Goal: Task Accomplishment & Management: Manage account settings

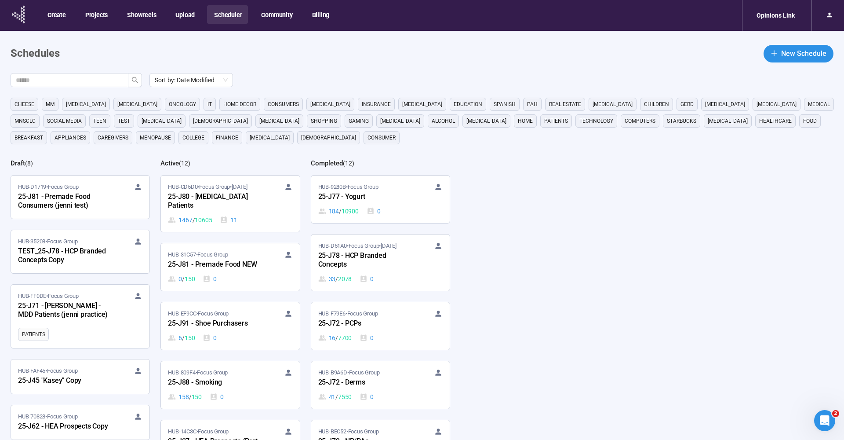
click at [18, 14] on icon at bounding box center [18, 14] width 2 height 3
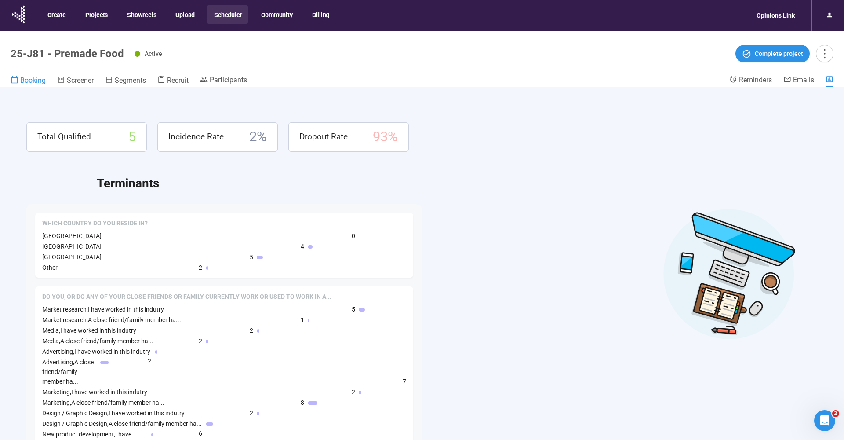
click at [31, 79] on span "Booking" at bounding box center [32, 80] width 25 height 8
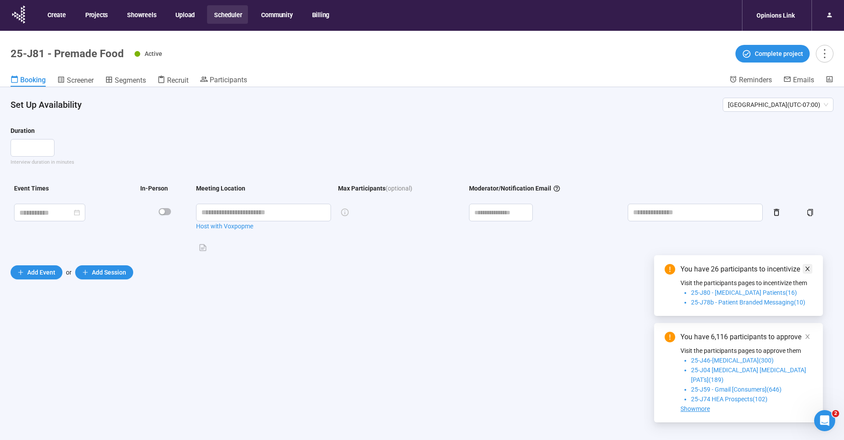
click at [805, 272] on icon "close" at bounding box center [807, 269] width 6 height 6
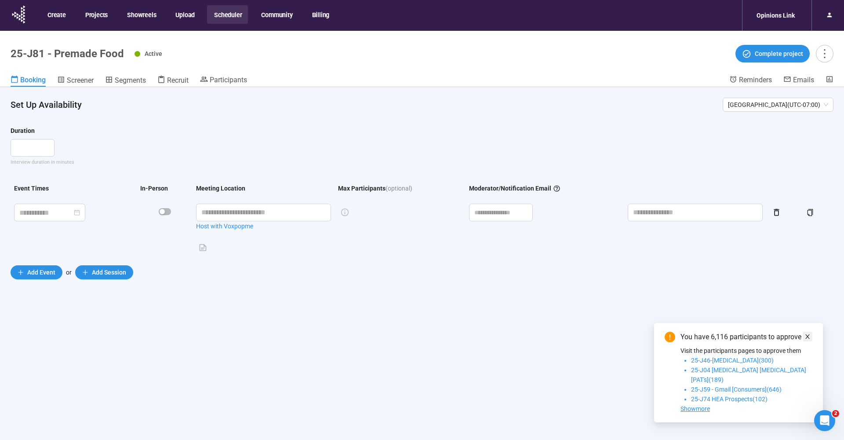
click at [806, 338] on icon "close" at bounding box center [807, 336] width 4 height 4
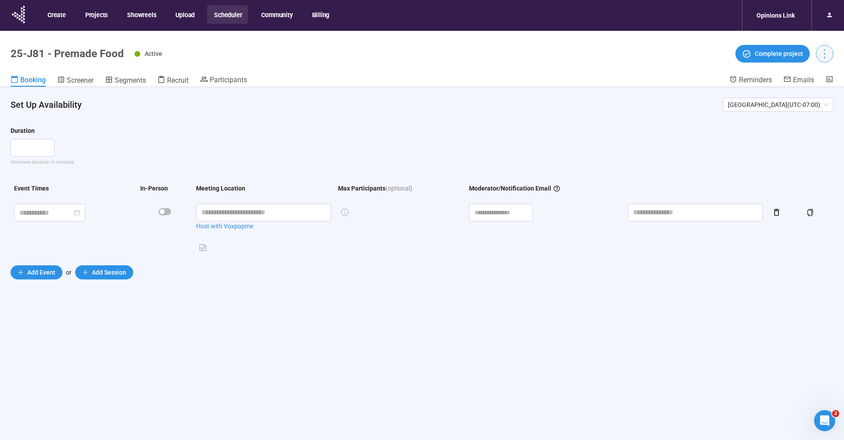
click at [827, 54] on icon "more" at bounding box center [825, 53] width 12 height 12
click at [825, 75] on span "Project details" at bounding box center [806, 73] width 39 height 10
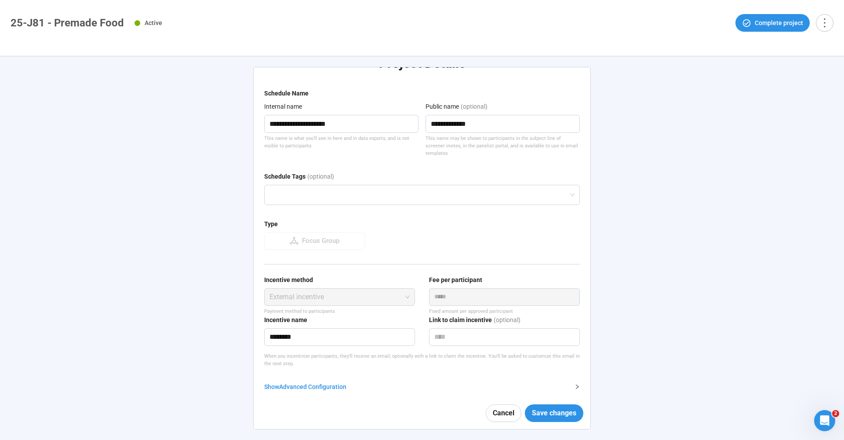
scroll to position [31, 0]
click at [279, 382] on div "Show Advanced Configuration" at bounding box center [416, 387] width 305 height 10
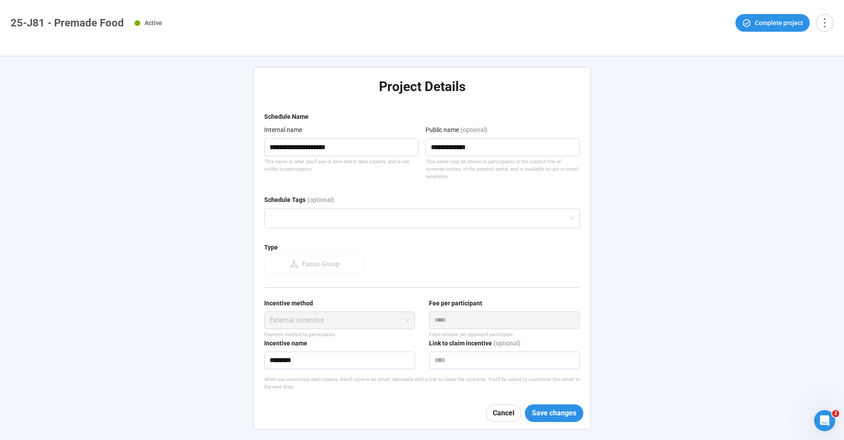
scroll to position [0, 0]
click at [495, 414] on span "Cancel" at bounding box center [504, 412] width 22 height 11
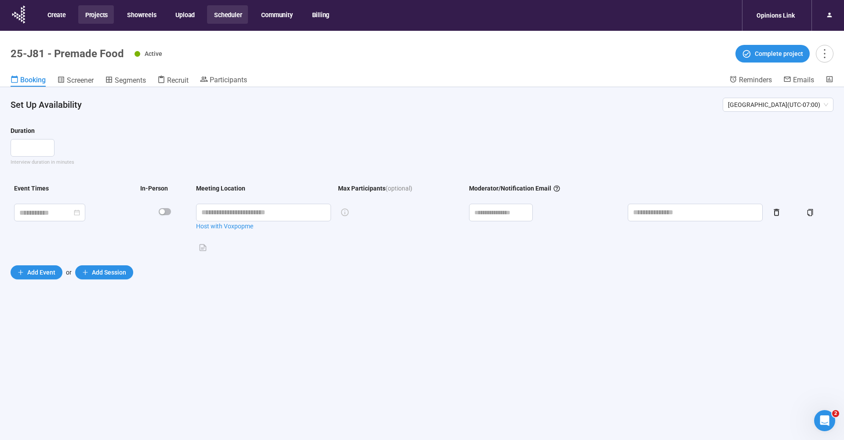
click at [92, 16] on button "Projects" at bounding box center [96, 14] width 36 height 18
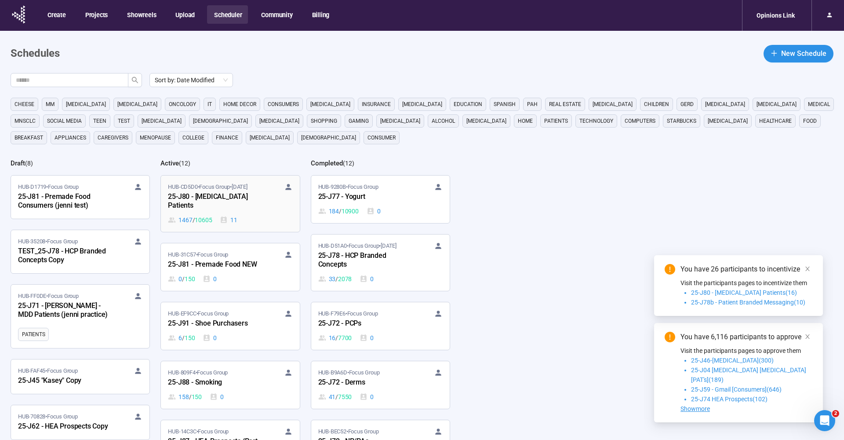
click at [222, 195] on div "25-J80 - [MEDICAL_DATA] Patients" at bounding box center [216, 201] width 97 height 20
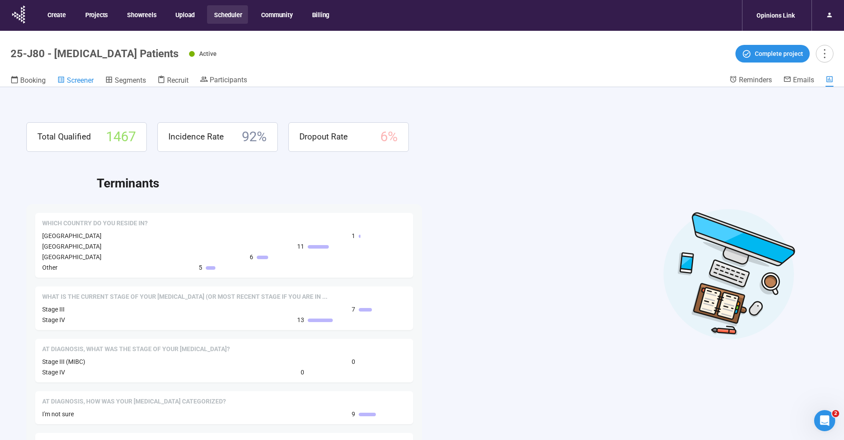
click at [85, 79] on span "Screener" at bounding box center [80, 80] width 27 height 8
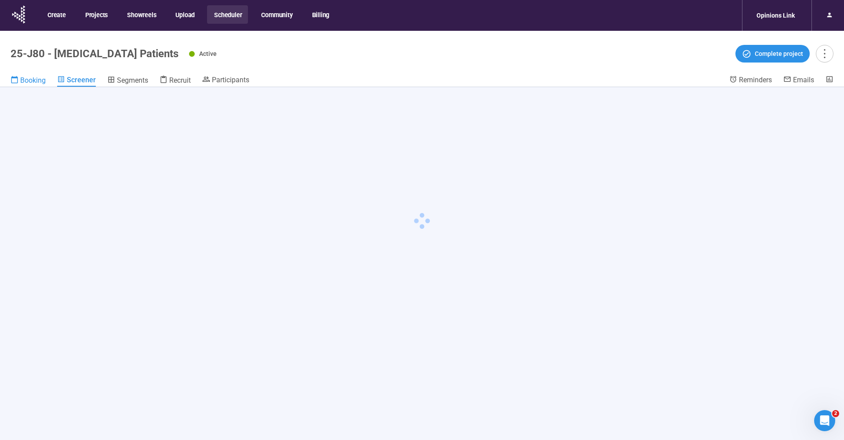
click at [34, 79] on span "Booking" at bounding box center [32, 80] width 25 height 8
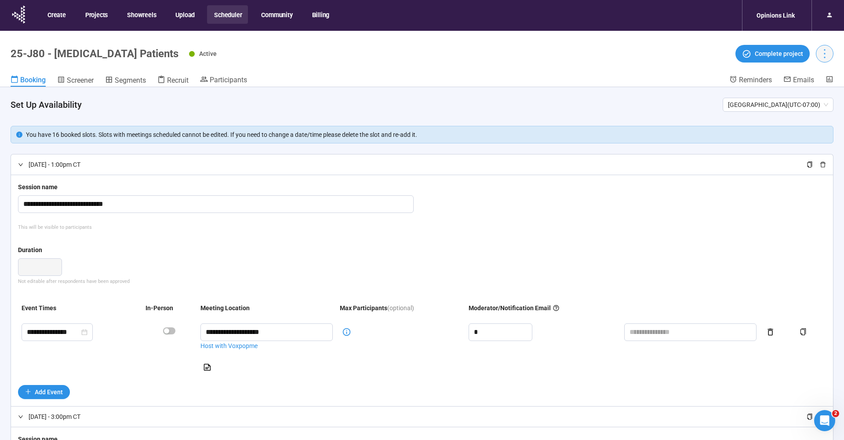
click at [829, 53] on icon "more" at bounding box center [825, 53] width 12 height 12
click at [825, 69] on span "Project details" at bounding box center [806, 73] width 39 height 10
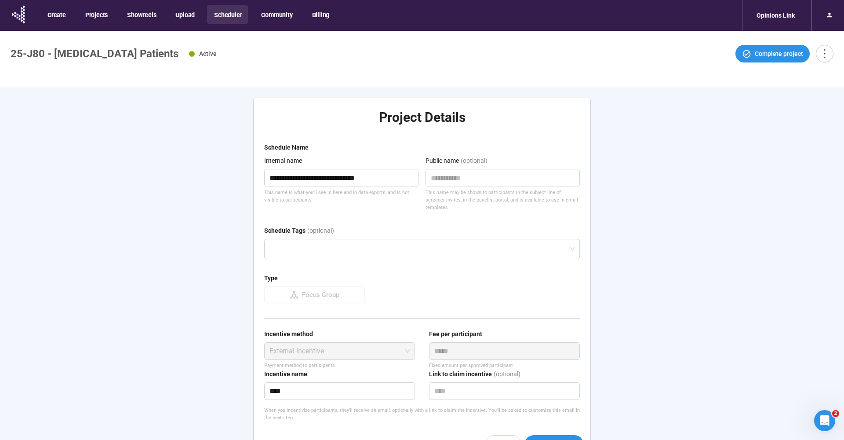
type textarea "**********"
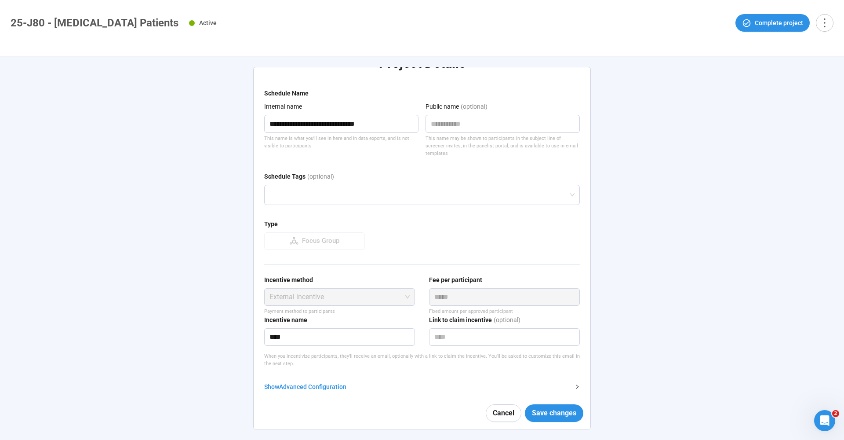
scroll to position [31, 0]
click at [329, 382] on div "Show Advanced Configuration" at bounding box center [416, 387] width 305 height 10
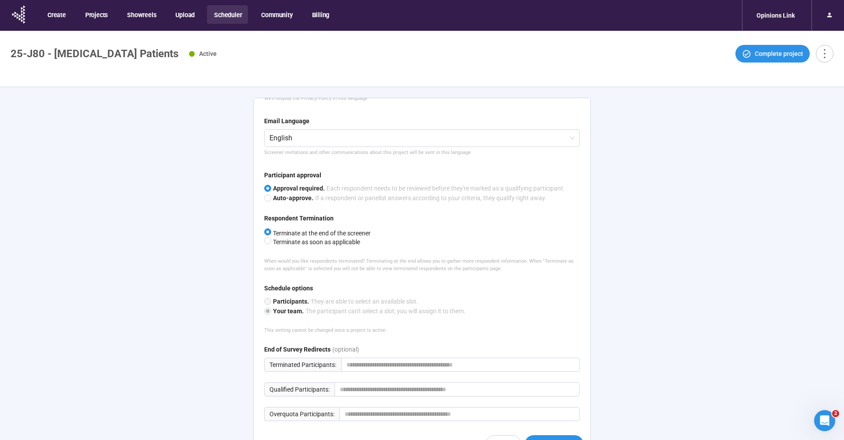
scroll to position [0, 0]
click at [232, 18] on button "Scheduler" at bounding box center [227, 14] width 41 height 18
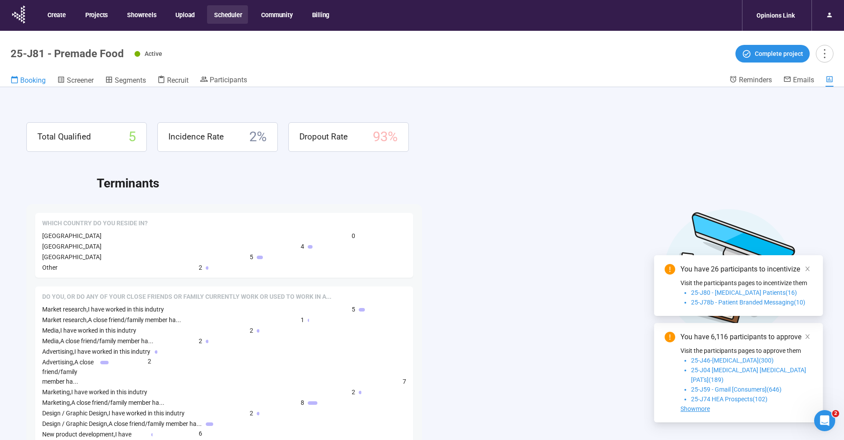
click at [28, 81] on span "Booking" at bounding box center [32, 80] width 25 height 8
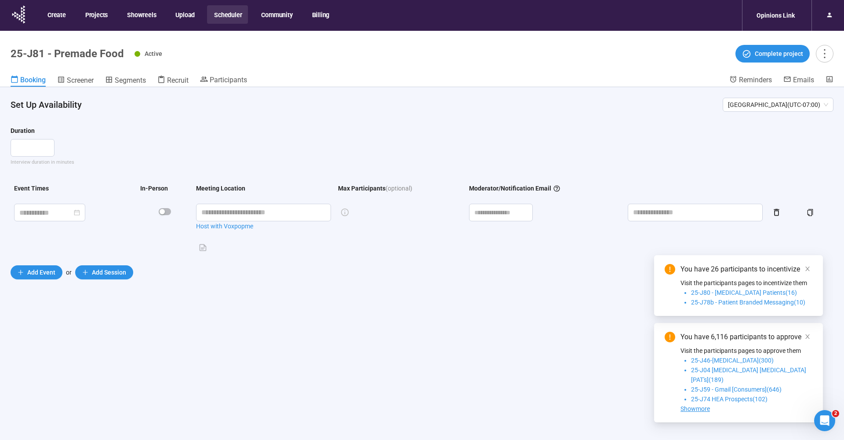
click at [241, 51] on div "Active Complete project" at bounding box center [484, 54] width 699 height 18
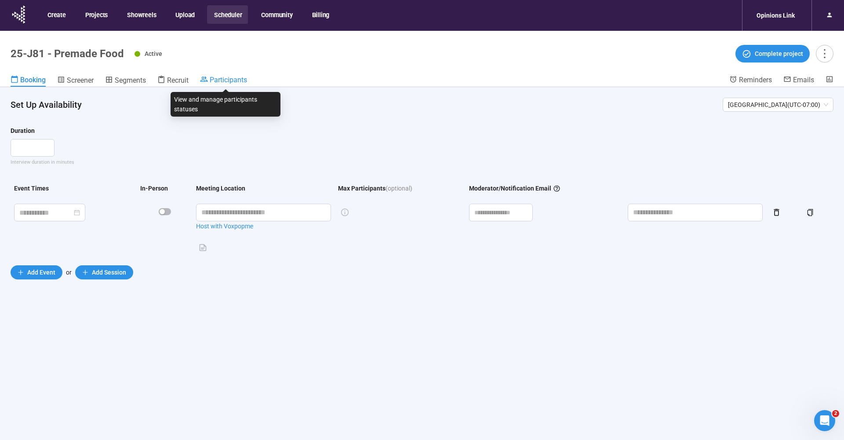
click at [226, 76] on span "Participants" at bounding box center [228, 80] width 37 height 8
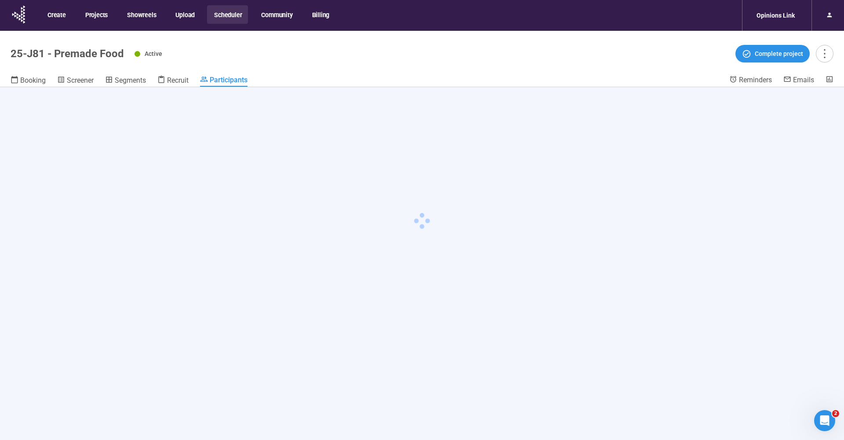
click at [247, 58] on div "Active Complete project" at bounding box center [484, 54] width 699 height 18
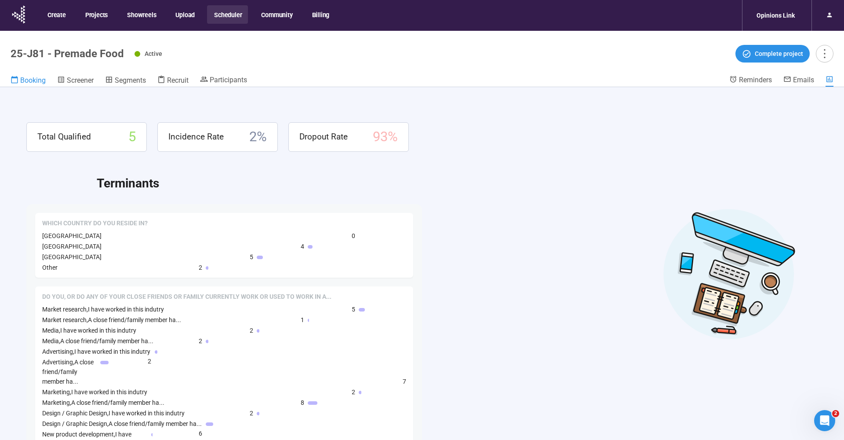
click at [37, 84] on span "Booking" at bounding box center [32, 80] width 25 height 8
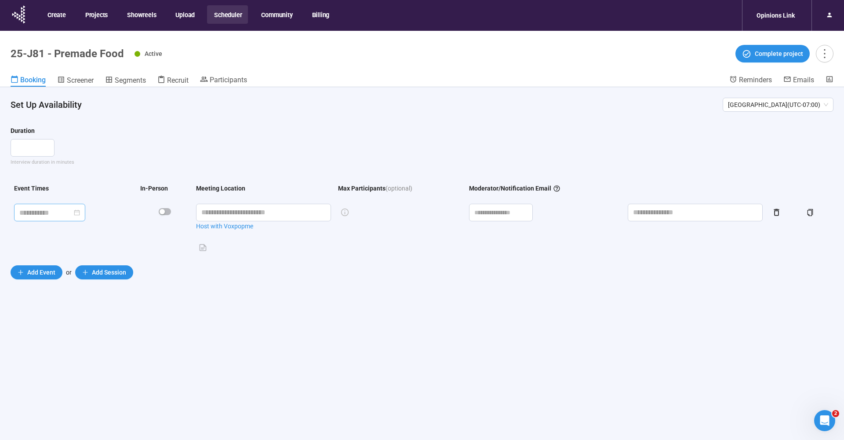
click at [80, 214] on div at bounding box center [49, 212] width 61 height 11
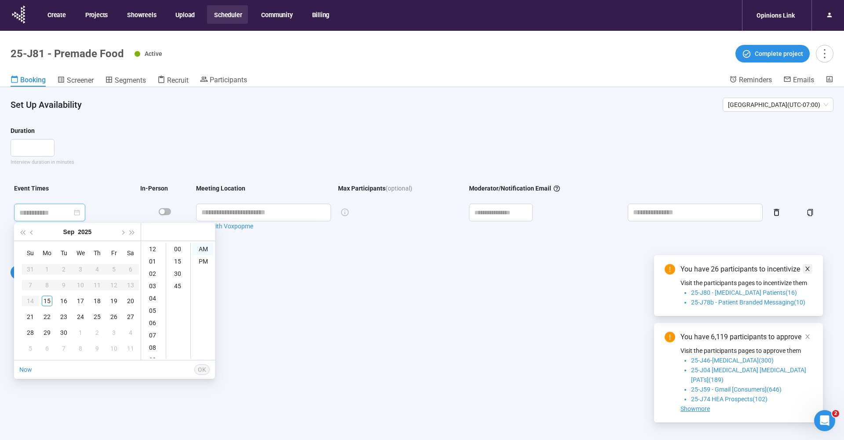
click at [807, 271] on icon "close" at bounding box center [807, 268] width 4 height 4
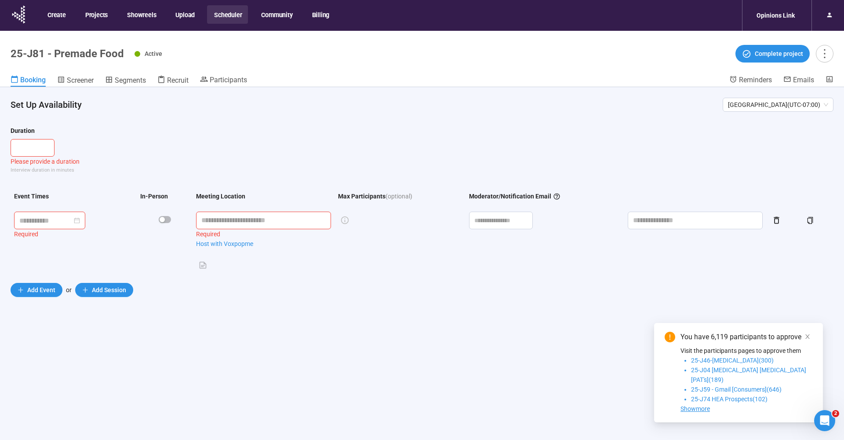
click at [806, 341] on div "You have 6,119 participants to approve Visit the participants pages to approve …" at bounding box center [738, 372] width 169 height 99
click at [807, 339] on icon "close" at bounding box center [807, 336] width 6 height 6
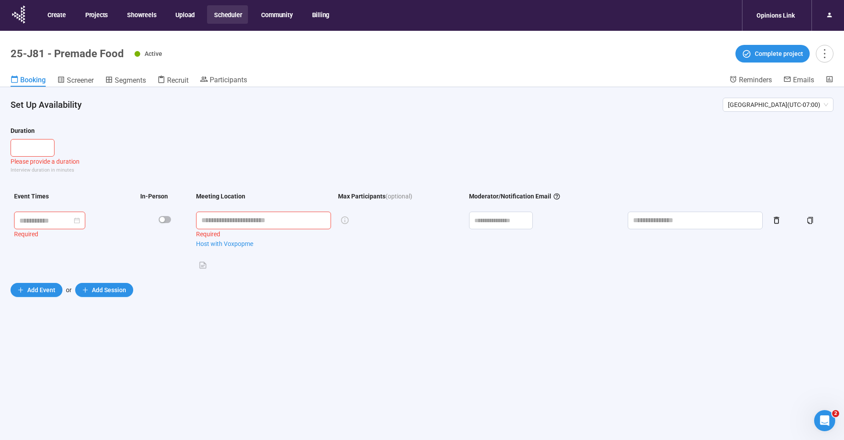
click at [342, 76] on div "Booking Screener Segments Recruit Participants" at bounding box center [370, 80] width 719 height 11
click at [346, 115] on header "Set Up Availability Los Angeles ( UTC-07:00 )" at bounding box center [422, 101] width 844 height 28
click at [74, 72] on header "25-J81 - Premade Food Active Complete project Booking Screener Segments Recruit…" at bounding box center [422, 59] width 844 height 56
click at [74, 76] on span "Screener" at bounding box center [80, 80] width 27 height 8
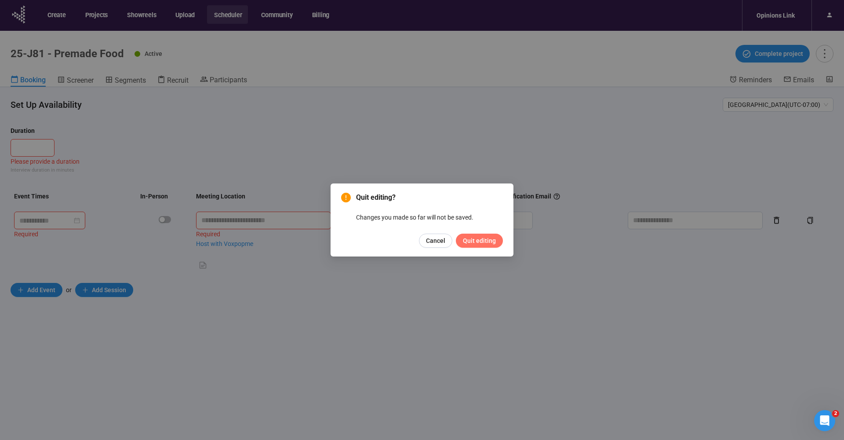
click at [484, 244] on span "Quit editing" at bounding box center [479, 241] width 33 height 10
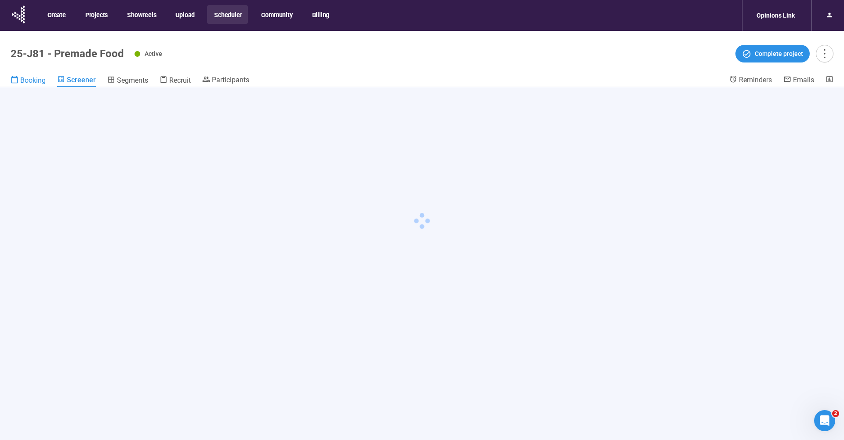
click at [37, 83] on span "Booking" at bounding box center [32, 80] width 25 height 8
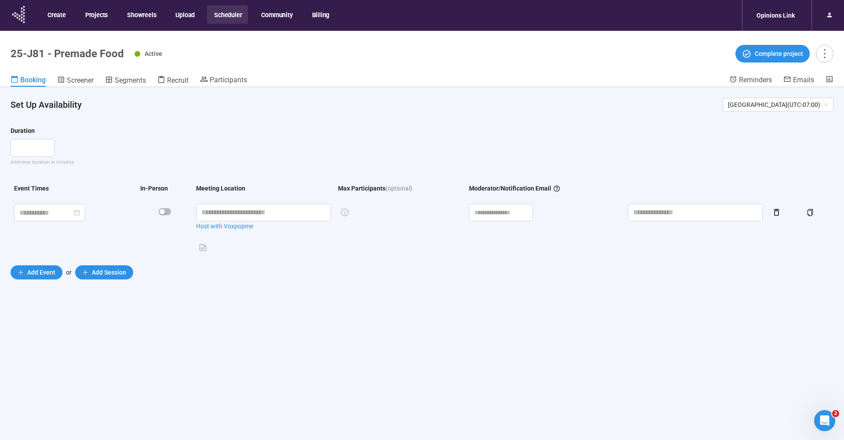
click at [18, 14] on icon at bounding box center [19, 14] width 22 height 23
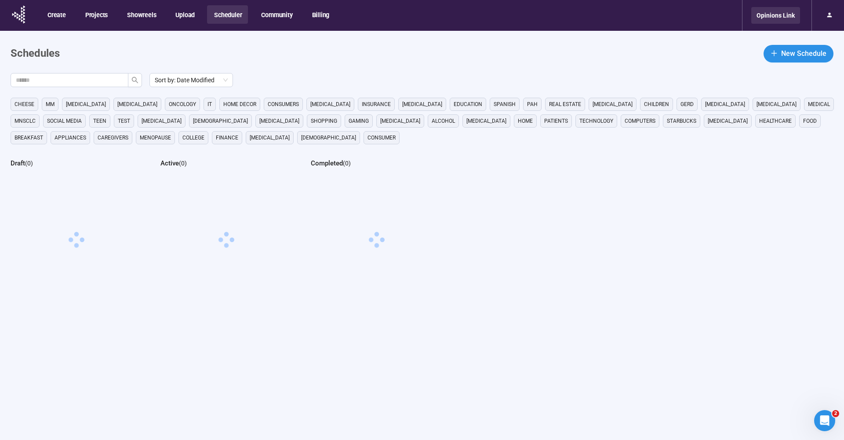
click at [780, 12] on div "Opinions Link" at bounding box center [775, 15] width 49 height 17
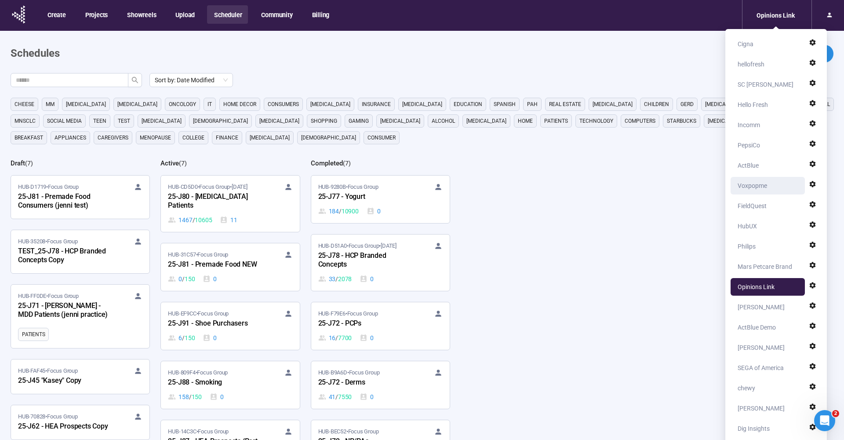
click at [750, 190] on div "Voxpopme" at bounding box center [752, 186] width 29 height 18
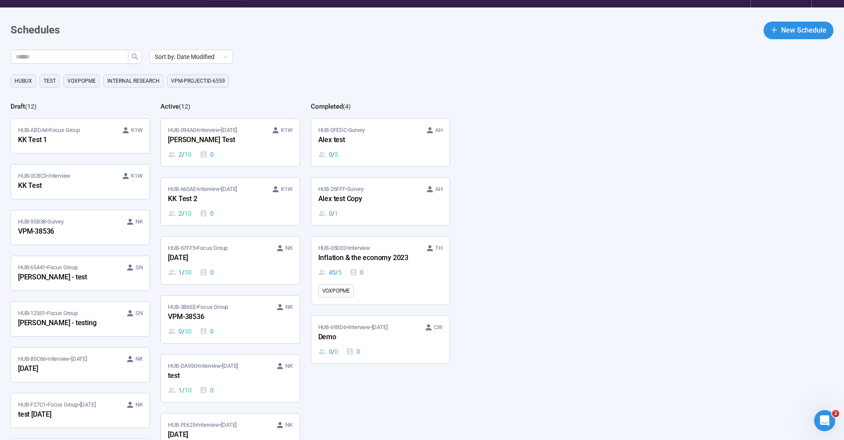
scroll to position [30, 0]
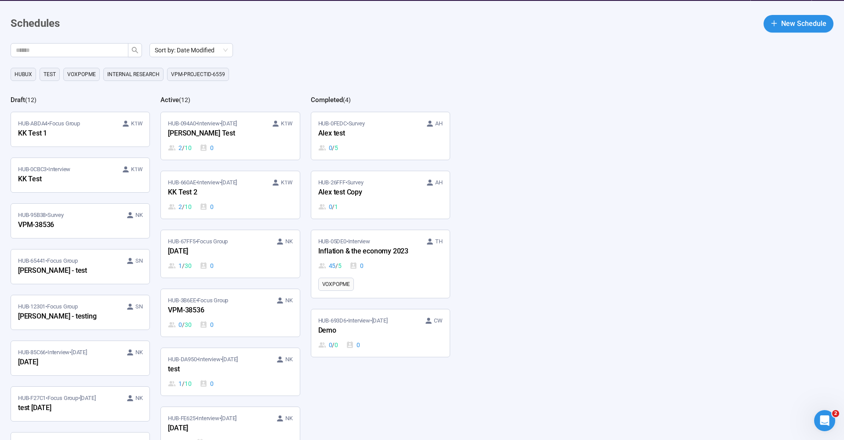
click at [273, 76] on div "HubUX Test Voxpopme Internal Research VPM-projectID-6559" at bounding box center [427, 74] width 833 height 13
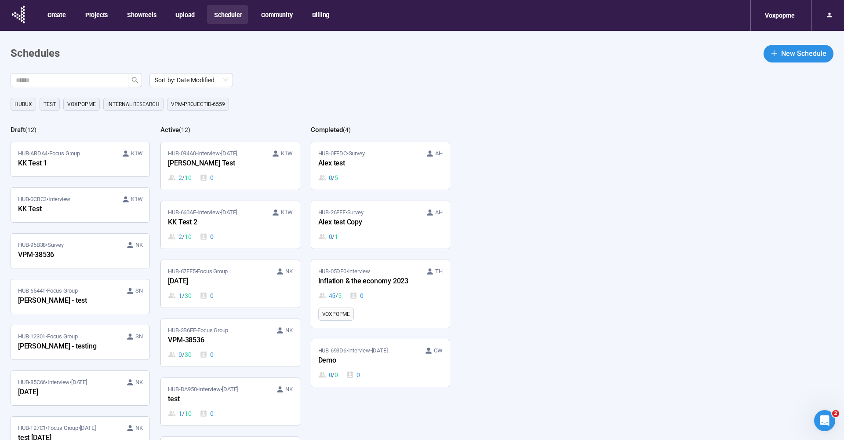
scroll to position [0, 0]
click at [207, 278] on div "[DATE]" at bounding box center [216, 281] width 97 height 11
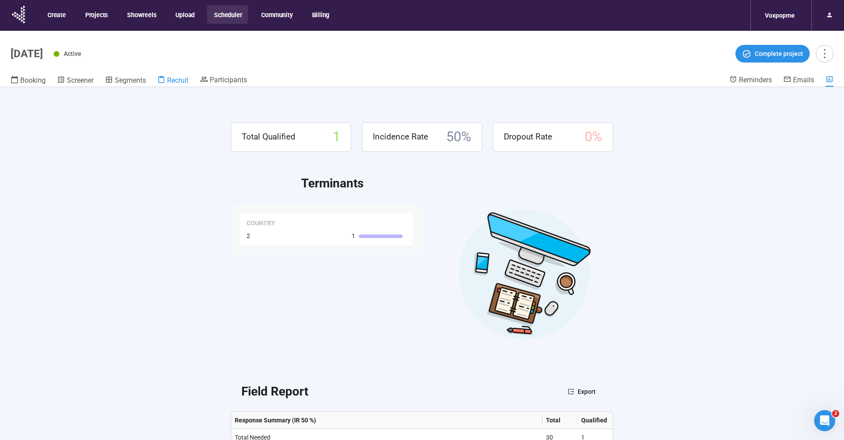
click at [175, 86] on link "Recruit" at bounding box center [172, 80] width 31 height 11
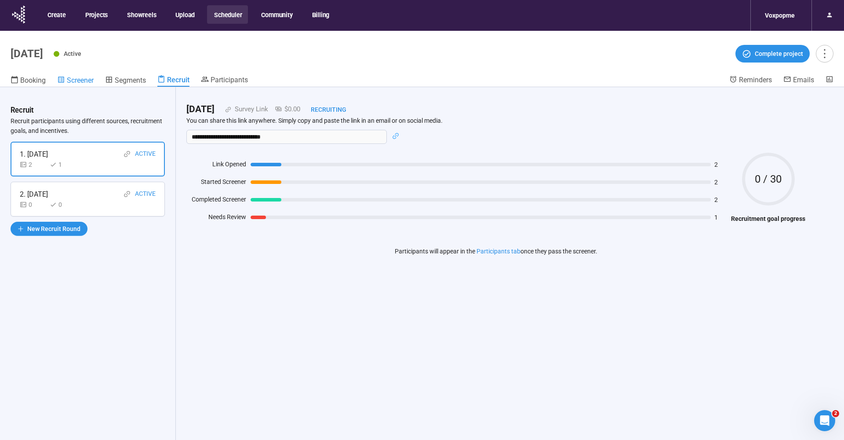
click at [84, 80] on span "Screener" at bounding box center [80, 80] width 27 height 8
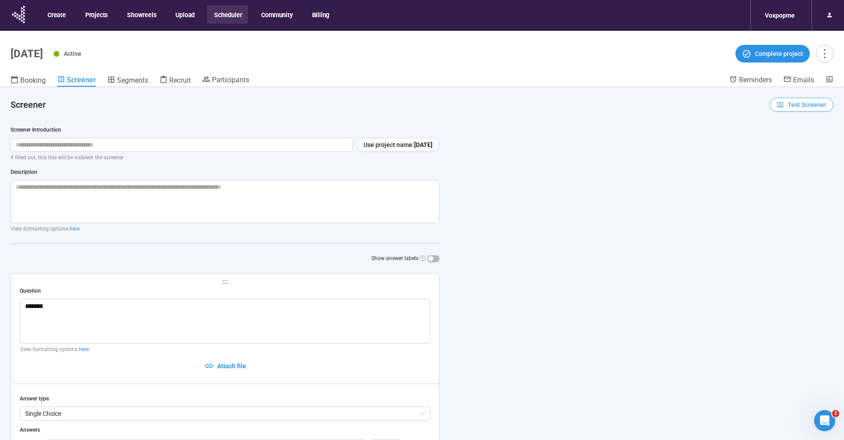
click at [810, 107] on span "Test Screener" at bounding box center [807, 105] width 39 height 10
click at [797, 151] on link "Test screener" at bounding box center [796, 150] width 36 height 7
click at [799, 106] on span "Test Screener" at bounding box center [807, 105] width 39 height 10
click at [801, 151] on link "Test screener" at bounding box center [796, 150] width 36 height 7
click at [302, 46] on div "Active Complete project" at bounding box center [444, 54] width 780 height 18
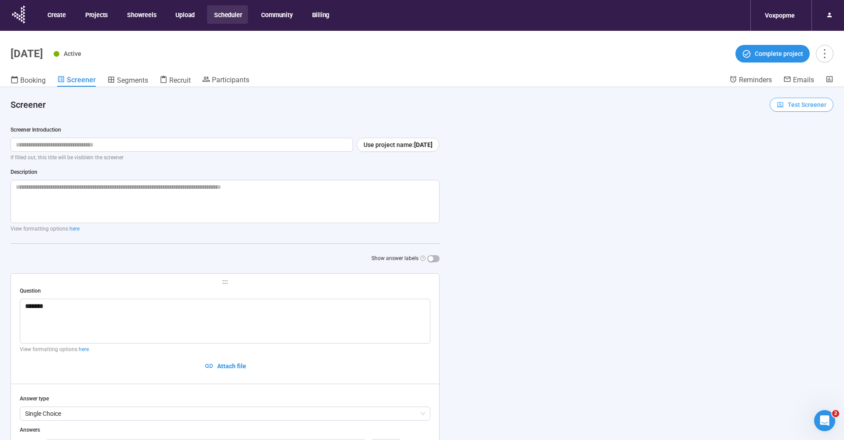
click at [802, 107] on span "Test Screener" at bounding box center [807, 105] width 39 height 10
click at [793, 149] on link "Test screener" at bounding box center [796, 150] width 36 height 7
click at [255, 55] on div "Active Complete project" at bounding box center [444, 54] width 780 height 18
click at [238, 18] on button "Scheduler" at bounding box center [227, 14] width 41 height 18
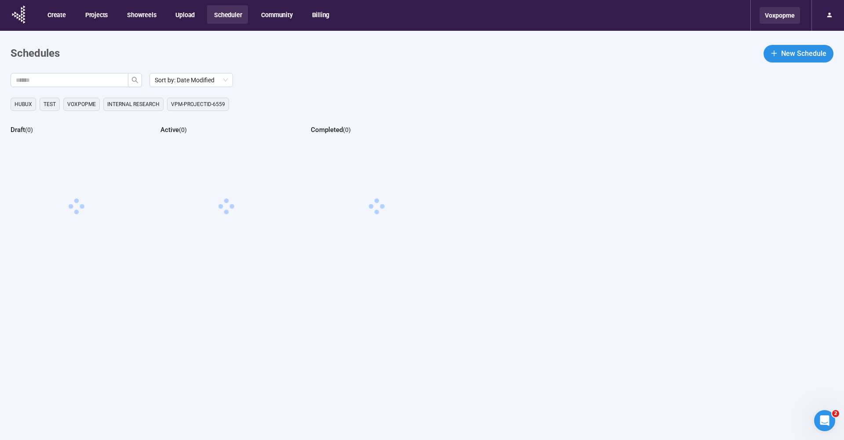
click at [781, 15] on div "Voxpopme" at bounding box center [780, 15] width 40 height 17
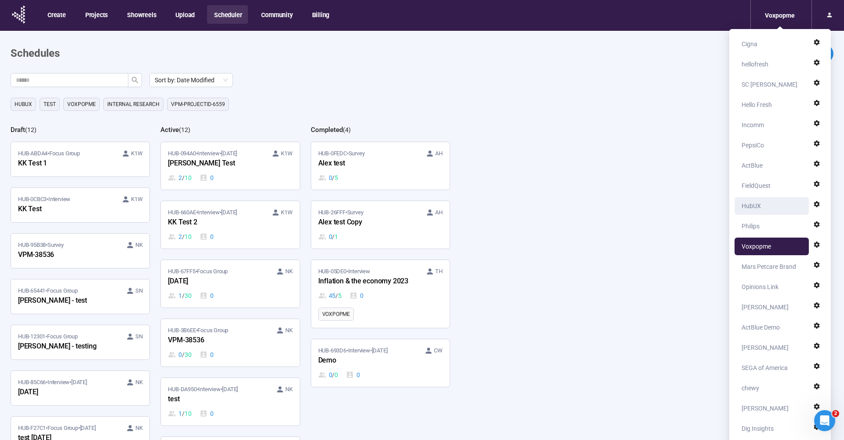
click at [764, 206] on div "HubUX" at bounding box center [774, 206] width 65 height 18
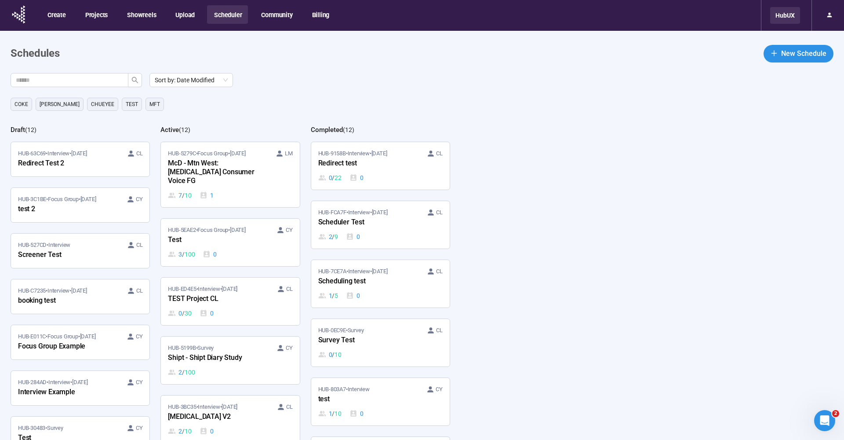
click at [795, 16] on div "HubUX" at bounding box center [785, 15] width 30 height 17
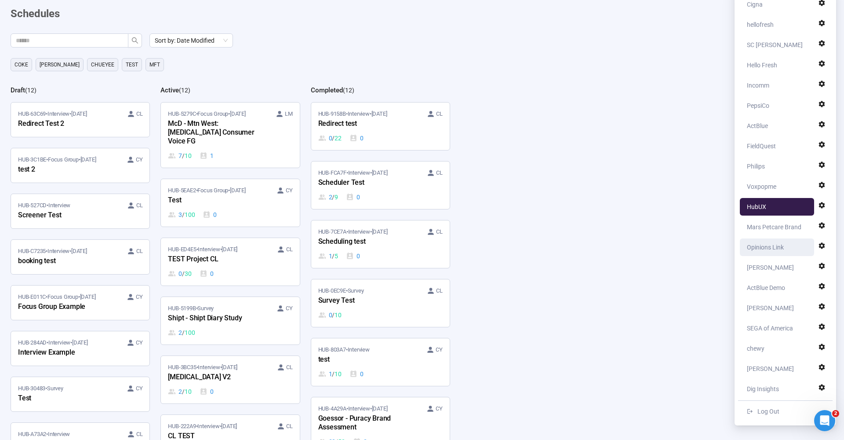
scroll to position [40, 0]
click at [776, 187] on div "Voxpopme" at bounding box center [779, 187] width 65 height 18
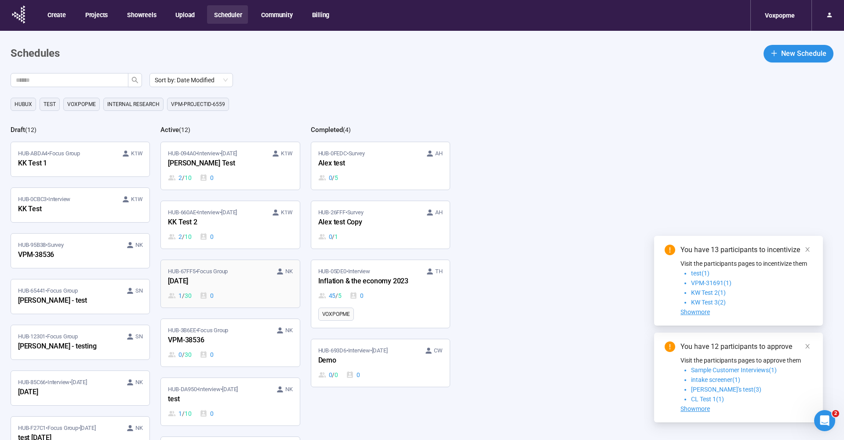
click at [202, 273] on span "HUB-67FF5 • Focus Group" at bounding box center [198, 271] width 60 height 9
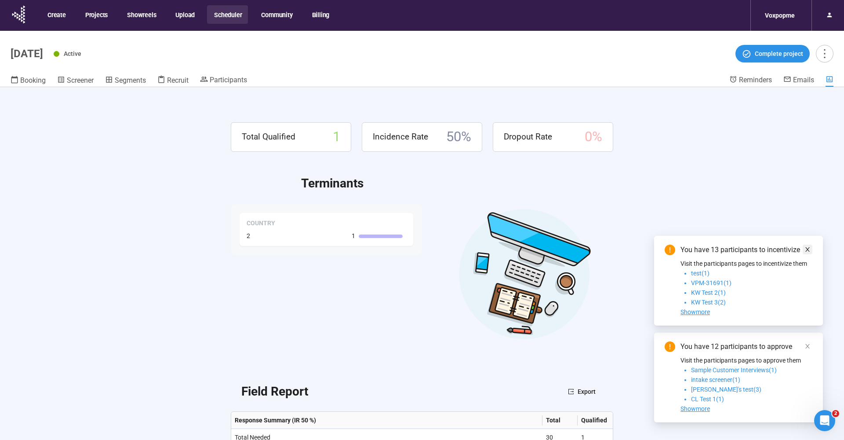
click at [806, 245] on span at bounding box center [807, 249] width 6 height 10
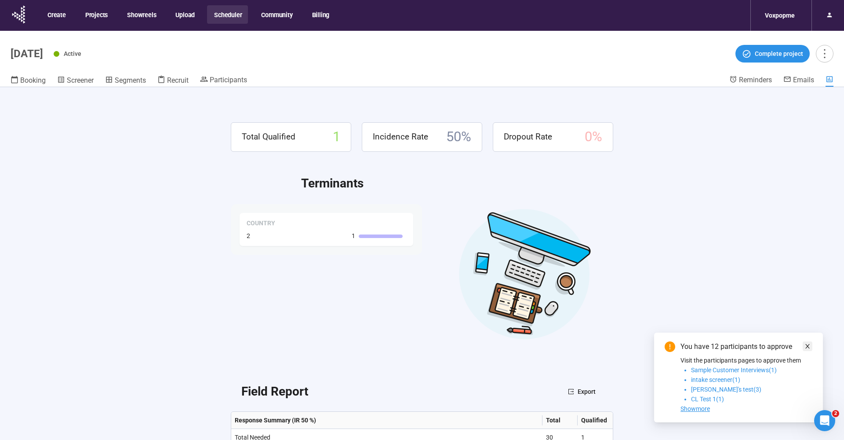
click at [808, 343] on icon "close" at bounding box center [807, 346] width 6 height 6
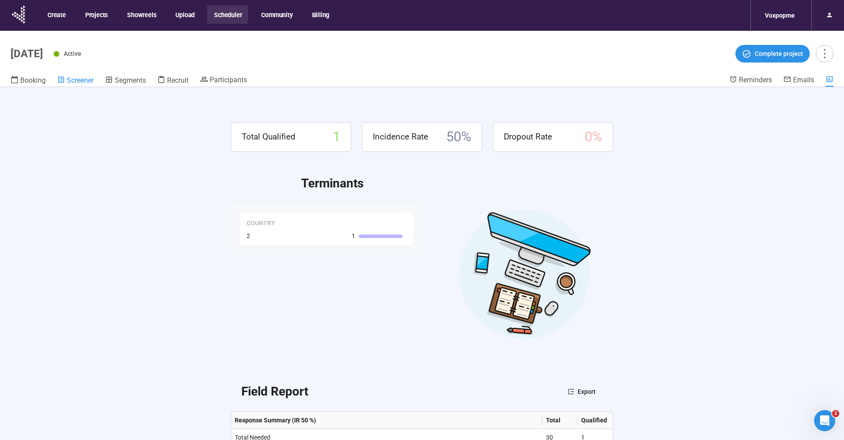
click at [76, 81] on span "Screener" at bounding box center [80, 80] width 27 height 8
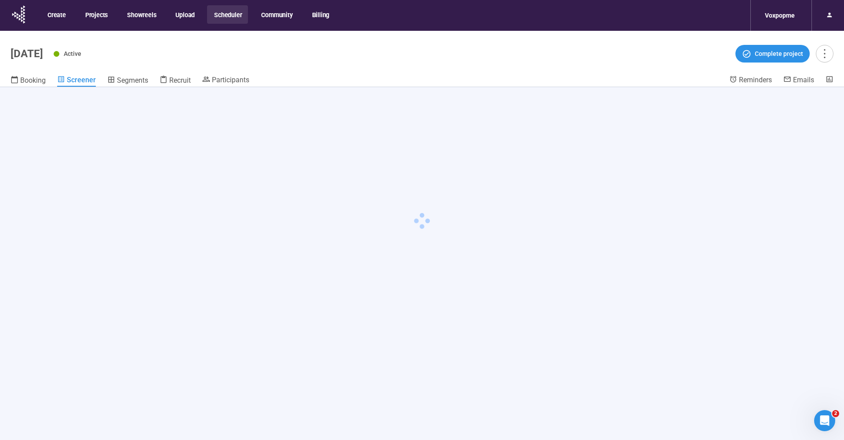
click at [191, 81] on div "Booking Screener Segments Recruit Participants" at bounding box center [370, 80] width 719 height 11
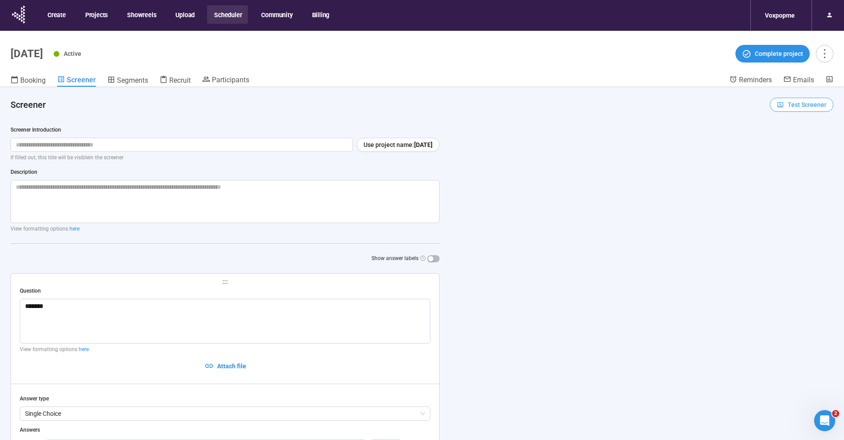
click at [815, 98] on button "Test Screener" at bounding box center [802, 105] width 64 height 14
click at [798, 151] on link "Test screener" at bounding box center [796, 150] width 36 height 7
click at [46, 82] on div "Booking Screener Segments Recruit Participants" at bounding box center [370, 80] width 719 height 11
click at [40, 82] on span "Booking" at bounding box center [32, 80] width 25 height 8
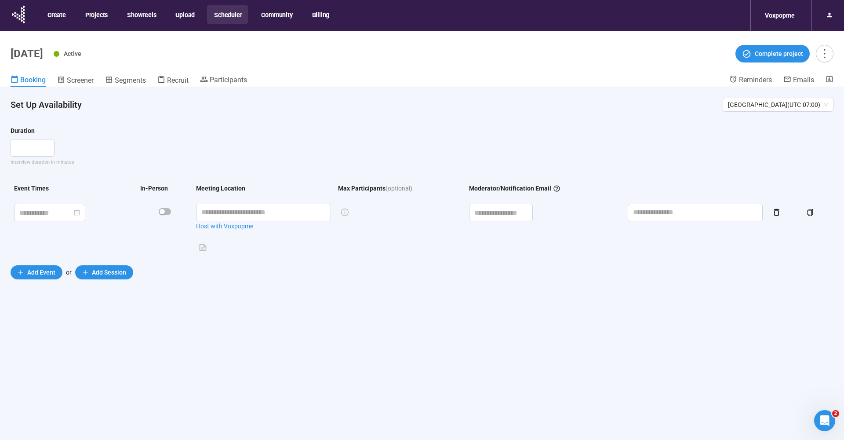
drag, startPoint x: 10, startPoint y: 54, endPoint x: 106, endPoint y: 56, distance: 96.3
click at [106, 56] on header "[DATE] Active Complete project Booking Screener Segments Recruit Participants R…" at bounding box center [422, 59] width 844 height 56
copy h1 "[DATE]"
click at [72, 82] on span "Screener" at bounding box center [80, 80] width 27 height 8
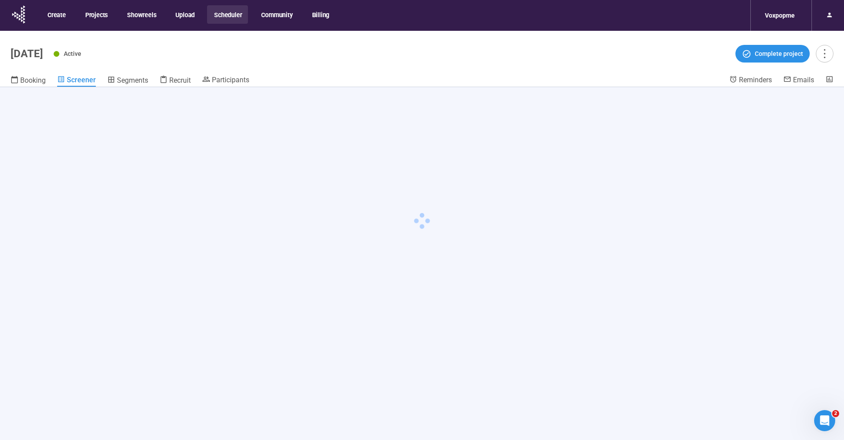
click at [160, 58] on div "Active Complete project" at bounding box center [444, 54] width 780 height 18
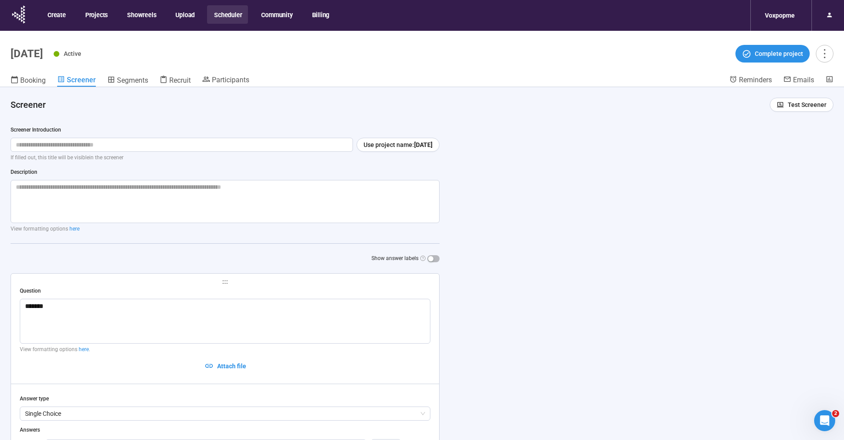
click at [812, 95] on header "Screener Test Screener" at bounding box center [422, 101] width 844 height 28
click at [803, 109] on span "Test Screener" at bounding box center [807, 105] width 39 height 10
click at [790, 153] on link "Test screener" at bounding box center [796, 150] width 36 height 7
drag, startPoint x: 11, startPoint y: 53, endPoint x: 109, endPoint y: 53, distance: 98.0
click at [110, 53] on div "[DATE] Active Complete project" at bounding box center [422, 54] width 823 height 18
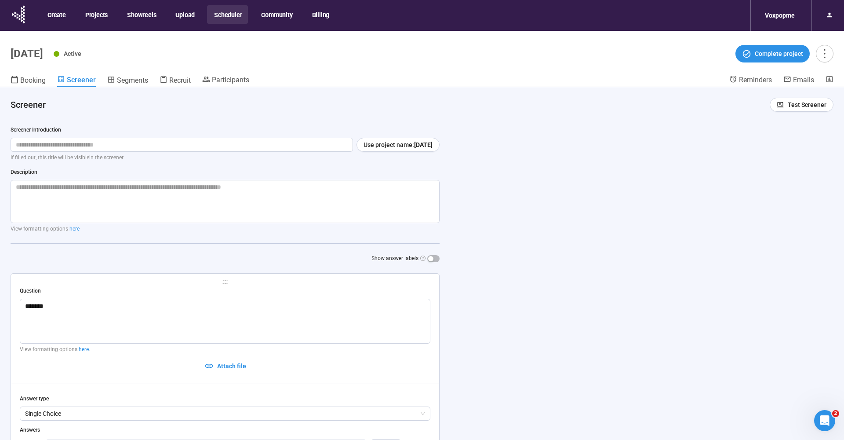
copy h1 "[DATE]"
click at [22, 16] on icon at bounding box center [19, 14] width 22 height 23
